Goal: Transaction & Acquisition: Purchase product/service

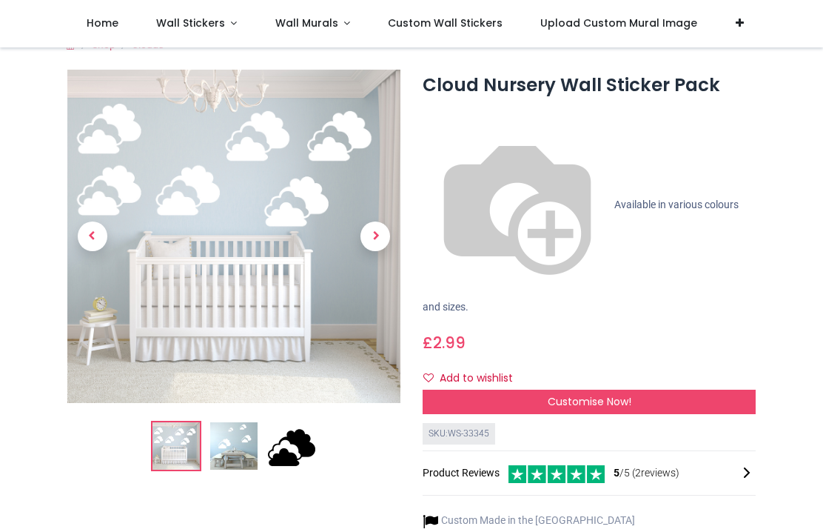
scroll to position [25, 0]
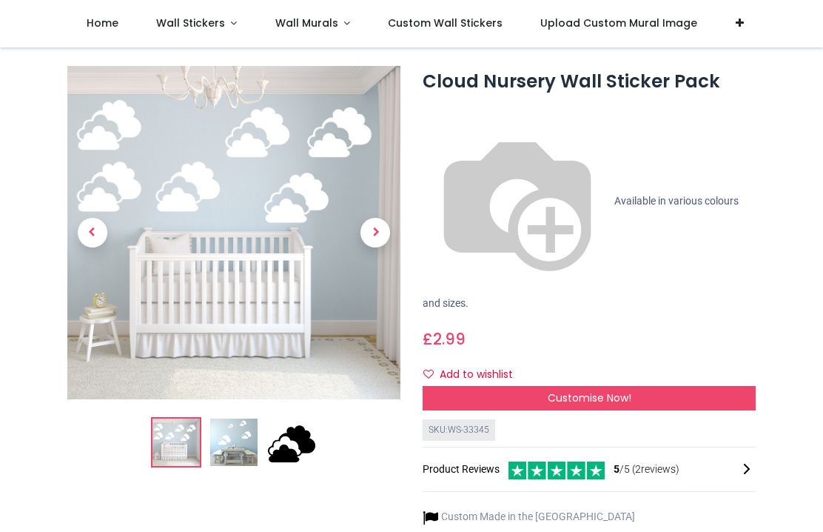
click at [594, 390] on span "Customise Now!" at bounding box center [590, 397] width 84 height 15
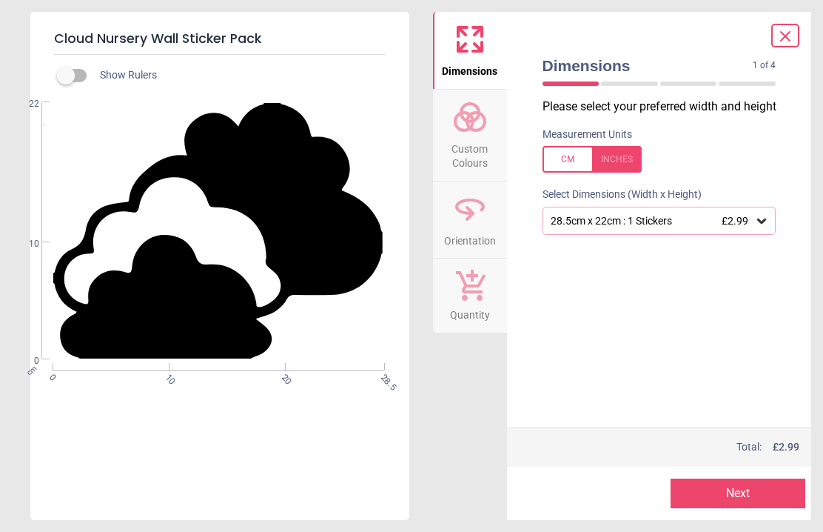
click at [415, 412] on div "Cloud Nursery Wall Sticker Pack Show Rulers WS-33345 Created with Snap null cm …" at bounding box center [411, 266] width 823 height 532
click at [623, 162] on div at bounding box center [592, 159] width 99 height 27
click at [760, 221] on icon at bounding box center [761, 220] width 9 height 5
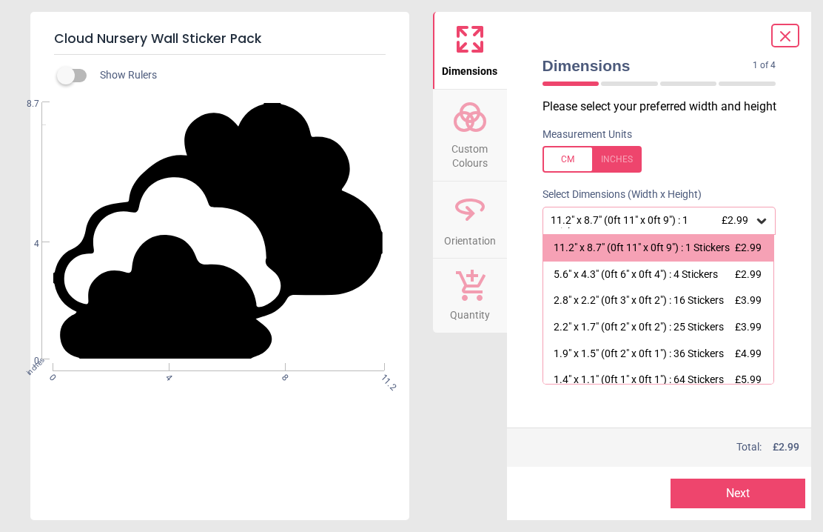
click at [738, 496] on button "Next" at bounding box center [738, 493] width 135 height 30
click at [749, 493] on button "Next" at bounding box center [738, 493] width 135 height 30
click at [746, 491] on button "Next" at bounding box center [738, 493] width 135 height 30
click at [729, 492] on button "Next" at bounding box center [738, 493] width 135 height 30
click at [785, 32] on icon at bounding box center [786, 36] width 18 height 18
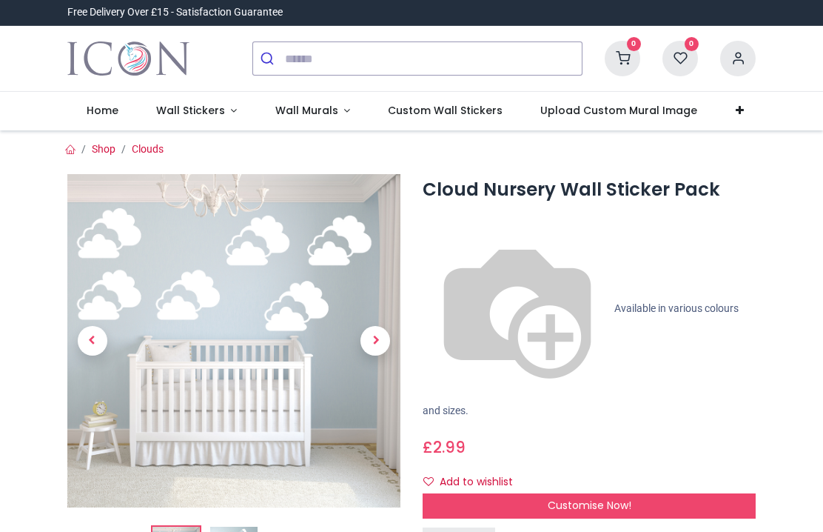
scroll to position [0, 0]
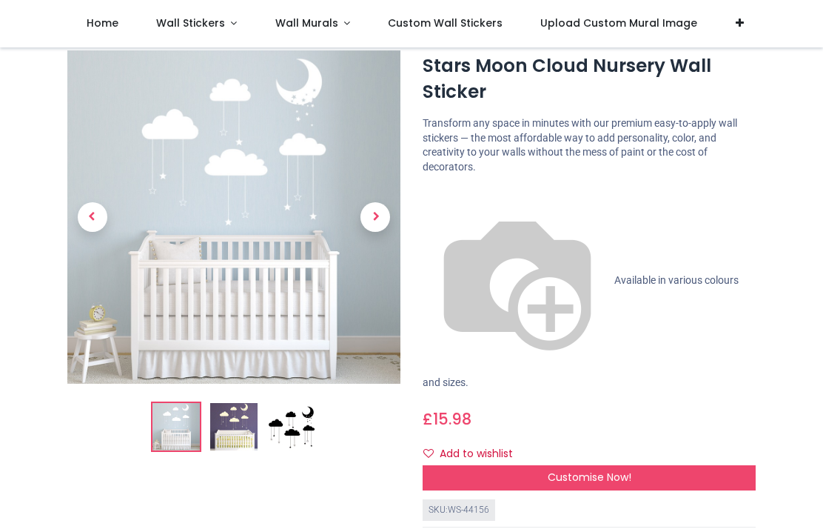
scroll to position [41, 0]
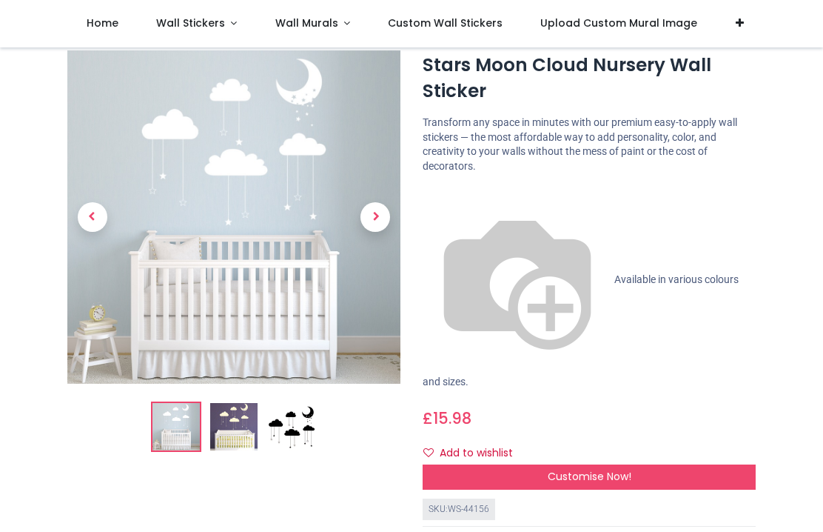
click at [382, 216] on span "Next" at bounding box center [376, 218] width 30 height 30
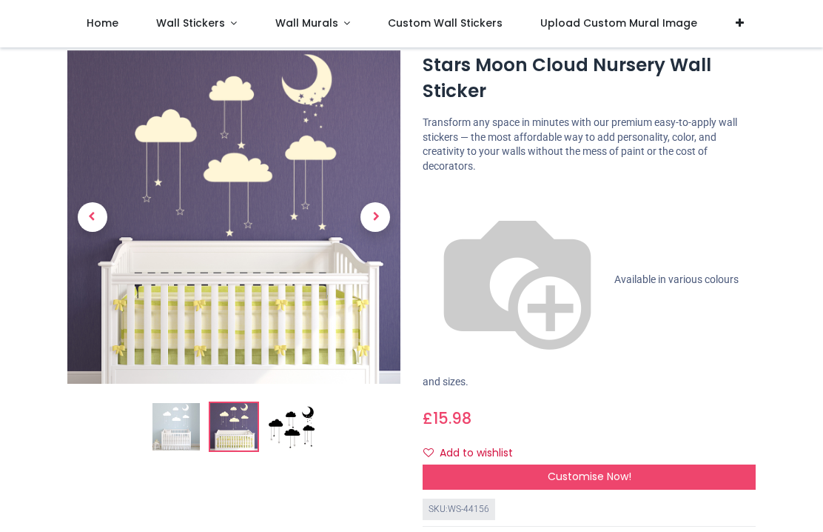
click at [387, 223] on span "Next" at bounding box center [376, 218] width 30 height 30
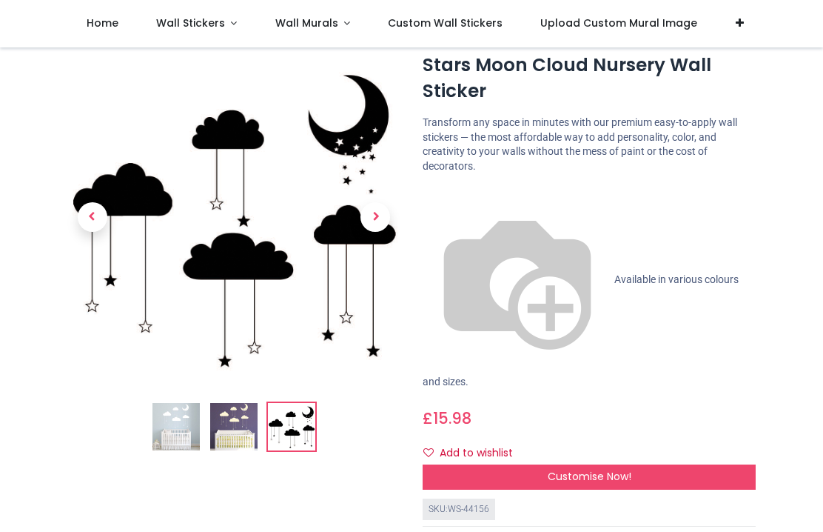
click at [387, 220] on span "Next" at bounding box center [376, 218] width 30 height 30
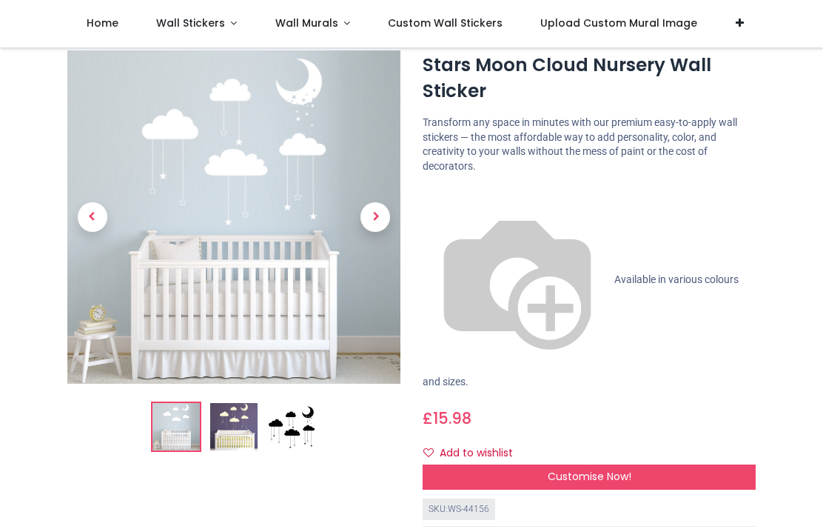
click at [387, 220] on span "Next" at bounding box center [376, 218] width 30 height 30
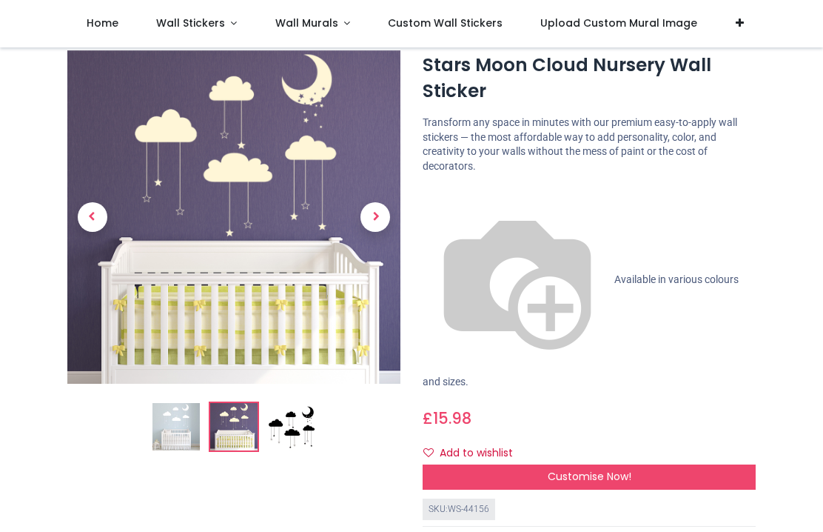
click at [386, 222] on span "Next" at bounding box center [376, 218] width 30 height 30
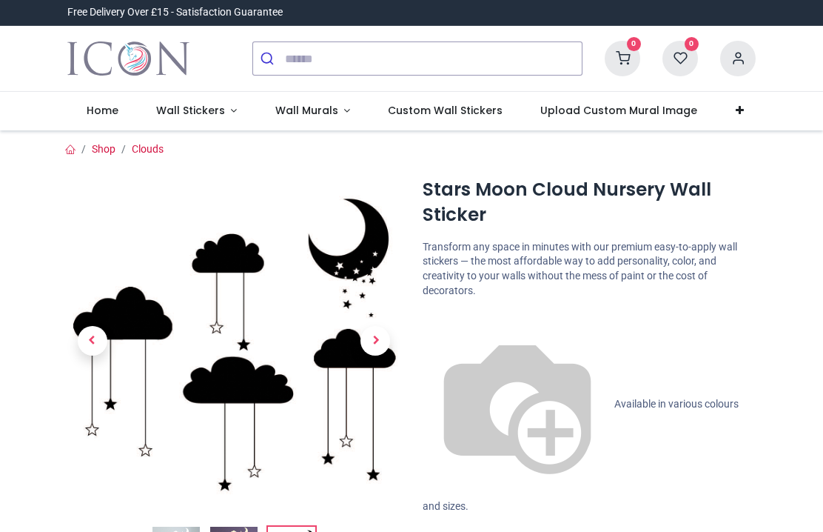
scroll to position [0, 0]
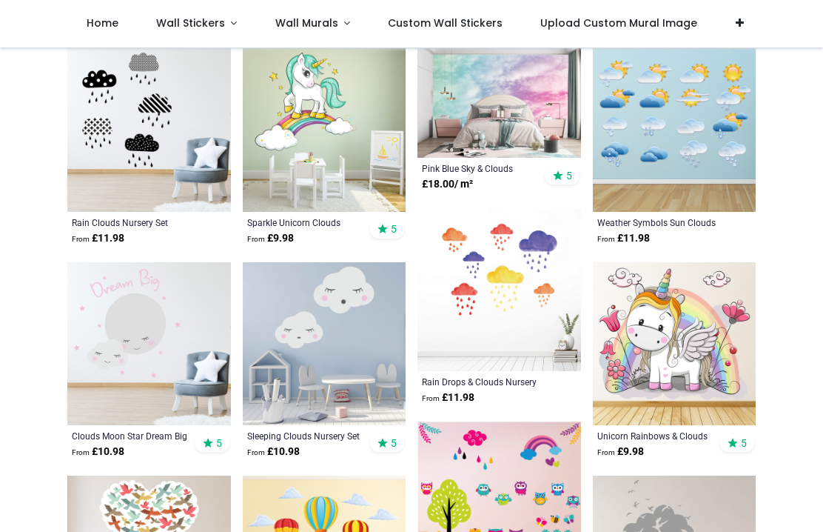
scroll to position [605, 0]
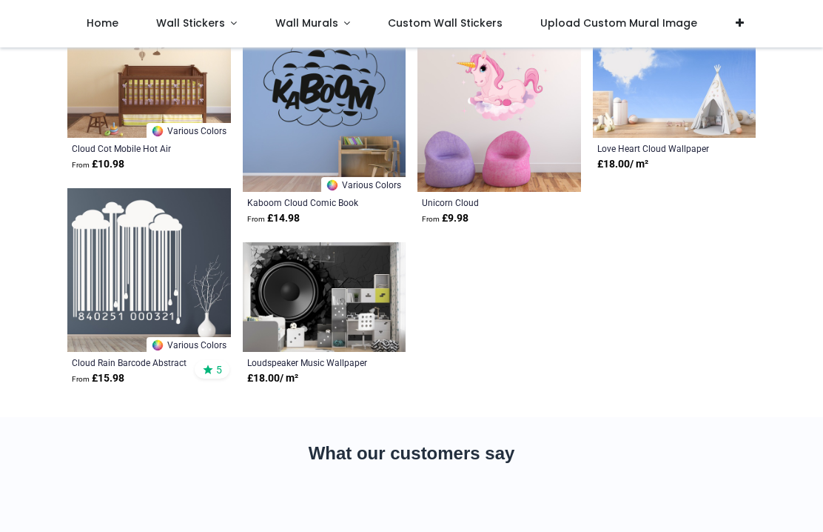
scroll to position [3081, 0]
